Goal: Transaction & Acquisition: Purchase product/service

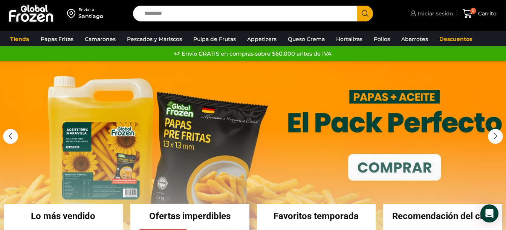
click at [427, 10] on span "Iniciar sesión" at bounding box center [434, 14] width 37 height 8
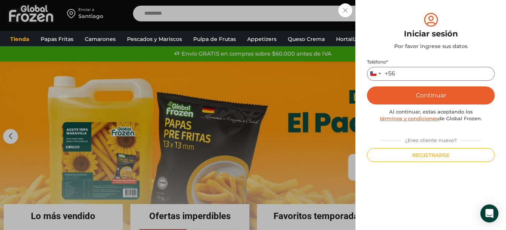
click at [408, 75] on input "Teléfono *" at bounding box center [431, 74] width 128 height 14
type input "*********"
click at [419, 95] on button "Continuar" at bounding box center [431, 96] width 128 height 18
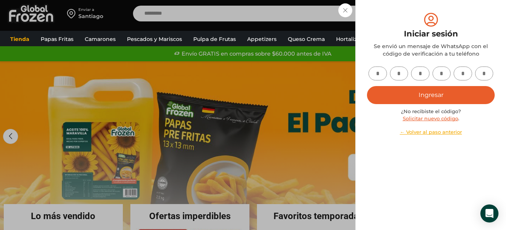
click at [380, 71] on input "text" at bounding box center [377, 74] width 18 height 14
type input "*"
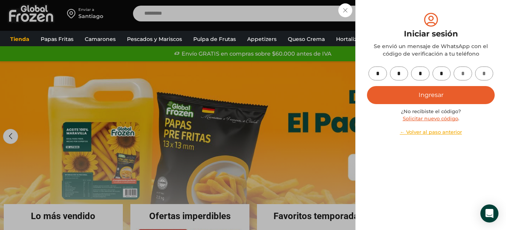
type input "*"
click at [427, 93] on button "Ingresar" at bounding box center [431, 95] width 128 height 18
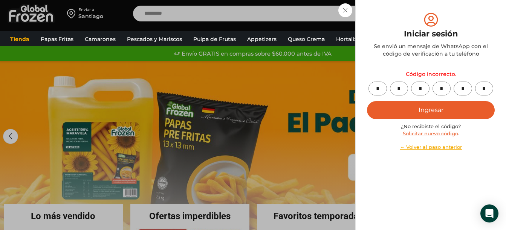
click at [427, 108] on button "Ingresar" at bounding box center [431, 110] width 128 height 18
click at [378, 87] on input "*" at bounding box center [377, 89] width 18 height 14
type input "*"
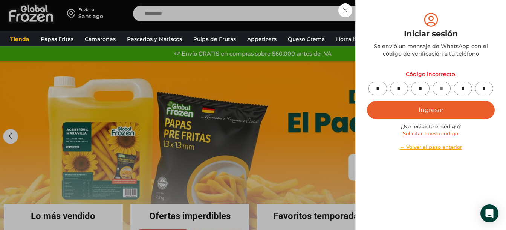
type input "*"
click at [450, 104] on button "Ingresar" at bounding box center [431, 110] width 128 height 18
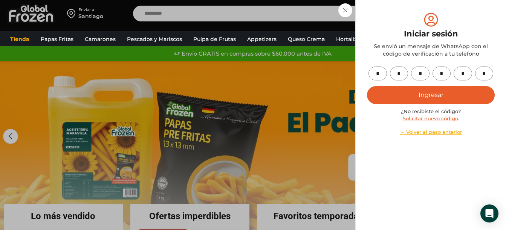
click at [427, 95] on button "Ingresar" at bounding box center [431, 95] width 128 height 18
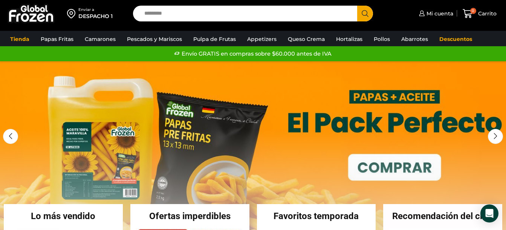
click at [175, 12] on input "Search input" at bounding box center [246, 14] width 213 height 16
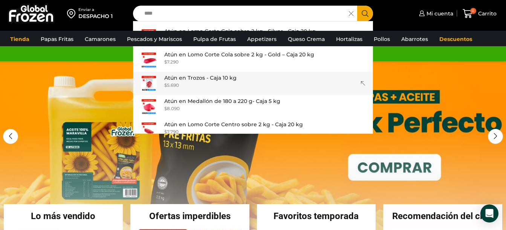
type input "****"
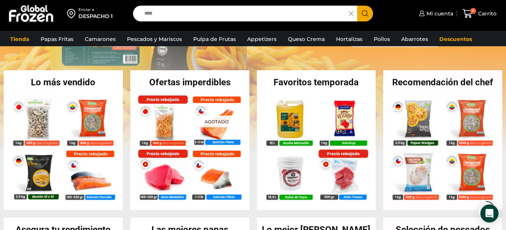
scroll to position [143, 0]
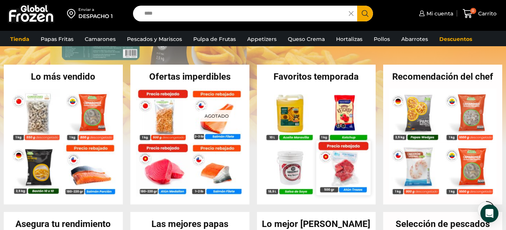
click at [345, 169] on img at bounding box center [343, 168] width 54 height 54
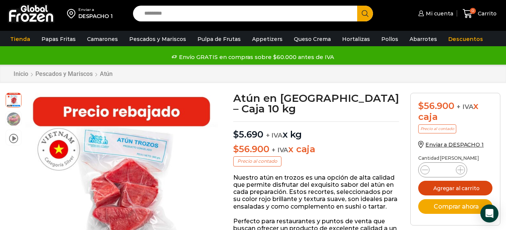
click at [477, 188] on button "Agregar al carrito" at bounding box center [455, 188] width 74 height 15
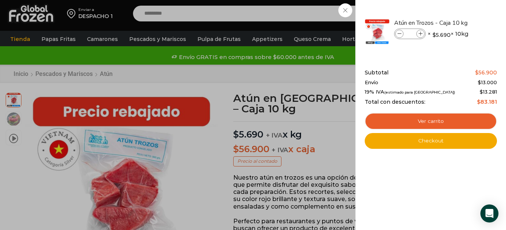
click at [461, 17] on div "1 Carrito 1 1 Shopping Cart *" at bounding box center [480, 14] width 38 height 18
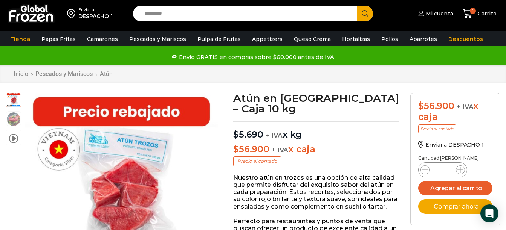
click at [235, 17] on input "Search input" at bounding box center [246, 14] width 213 height 16
click at [441, 14] on span "Mi cuenta" at bounding box center [438, 14] width 29 height 8
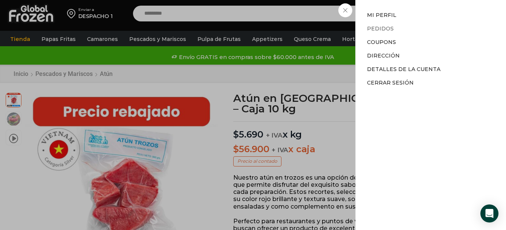
click at [380, 28] on link "Pedidos" at bounding box center [380, 28] width 27 height 7
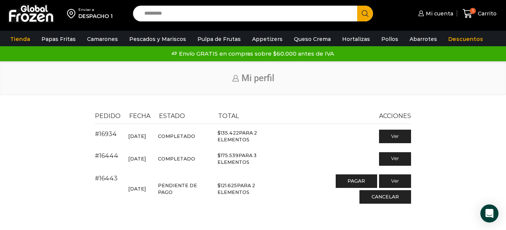
click at [255, 17] on input "Search input" at bounding box center [246, 14] width 213 height 16
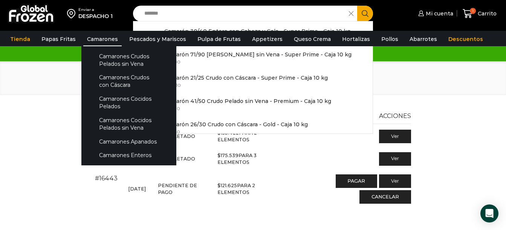
type input "*******"
click at [90, 43] on link "Camarones" at bounding box center [102, 39] width 38 height 14
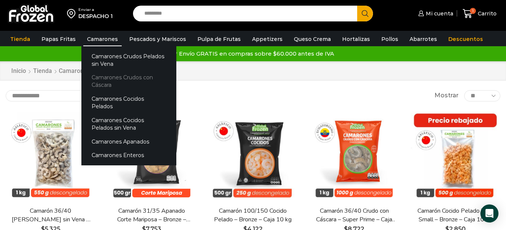
click at [97, 79] on link "Camarones Crudos con Cáscara" at bounding box center [128, 81] width 95 height 21
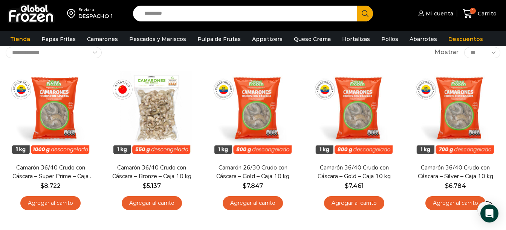
scroll to position [50, 0]
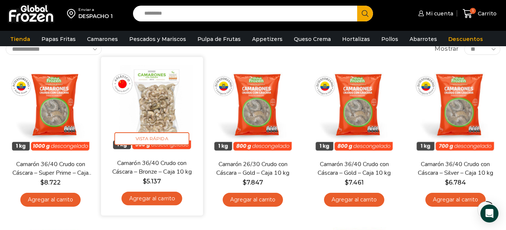
click at [168, 201] on link "Agregar al carrito" at bounding box center [151, 199] width 61 height 14
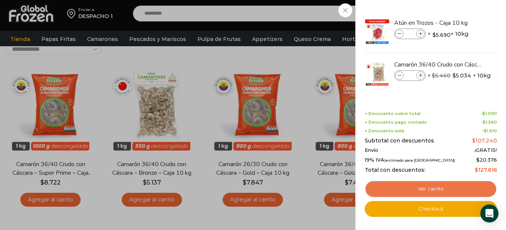
click at [427, 185] on link "Ver carrito" at bounding box center [431, 189] width 132 height 17
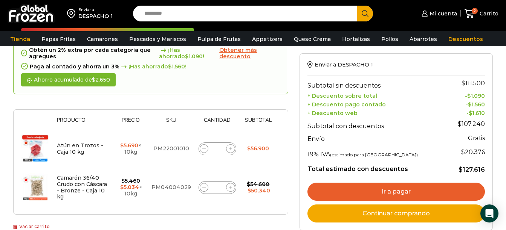
scroll to position [80, 0]
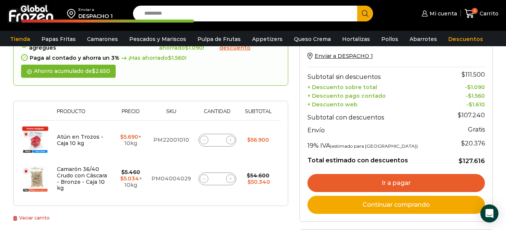
click at [409, 182] on link "Ir a pagar" at bounding box center [395, 183] width 177 height 18
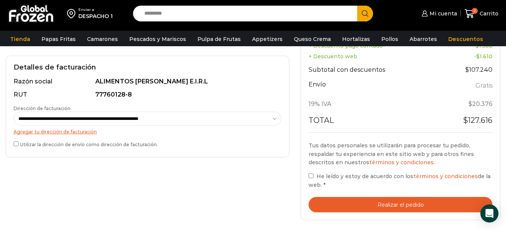
scroll to position [213, 0]
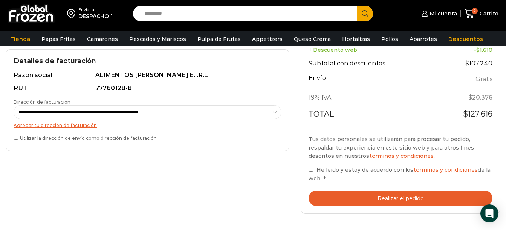
click at [395, 196] on button "Realizar el pedido" at bounding box center [400, 198] width 184 height 15
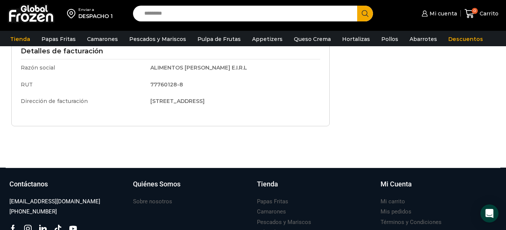
scroll to position [261, 0]
